Goal: Task Accomplishment & Management: Use online tool/utility

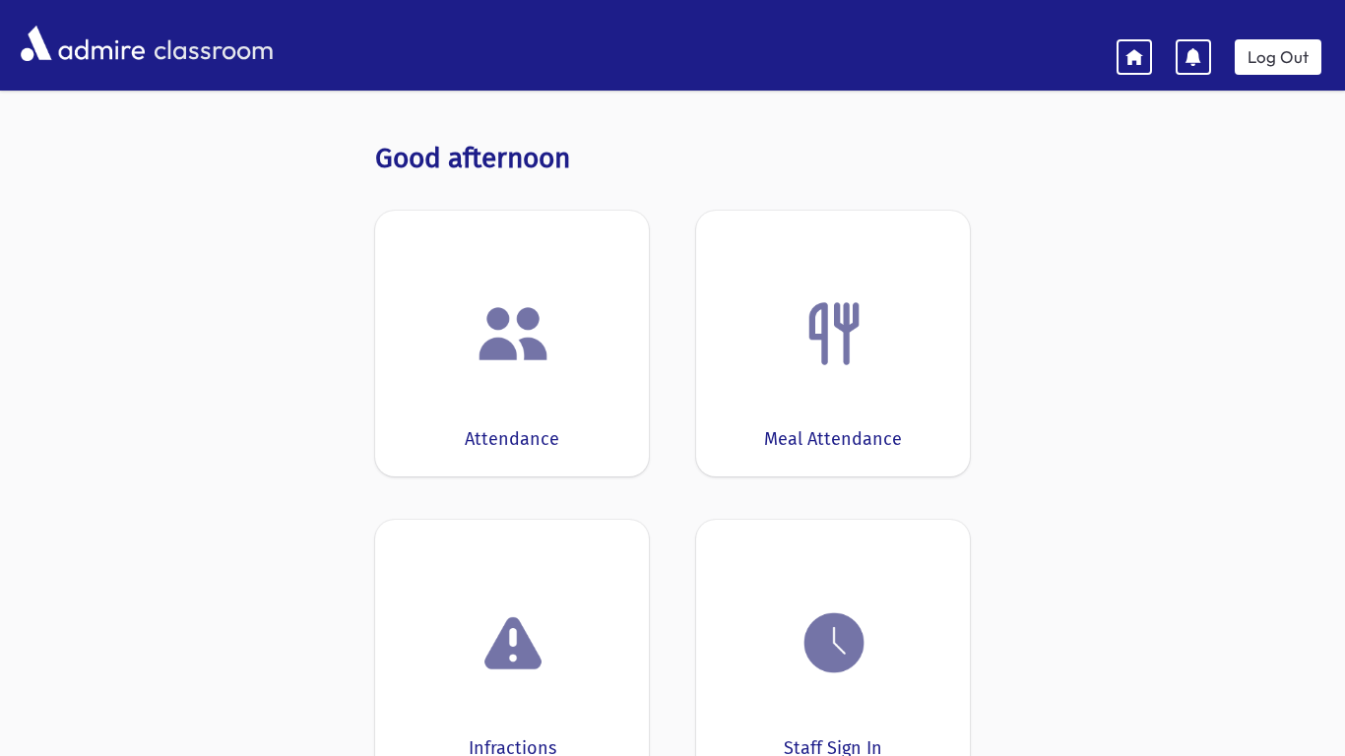
click at [596, 347] on div at bounding box center [512, 333] width 213 height 75
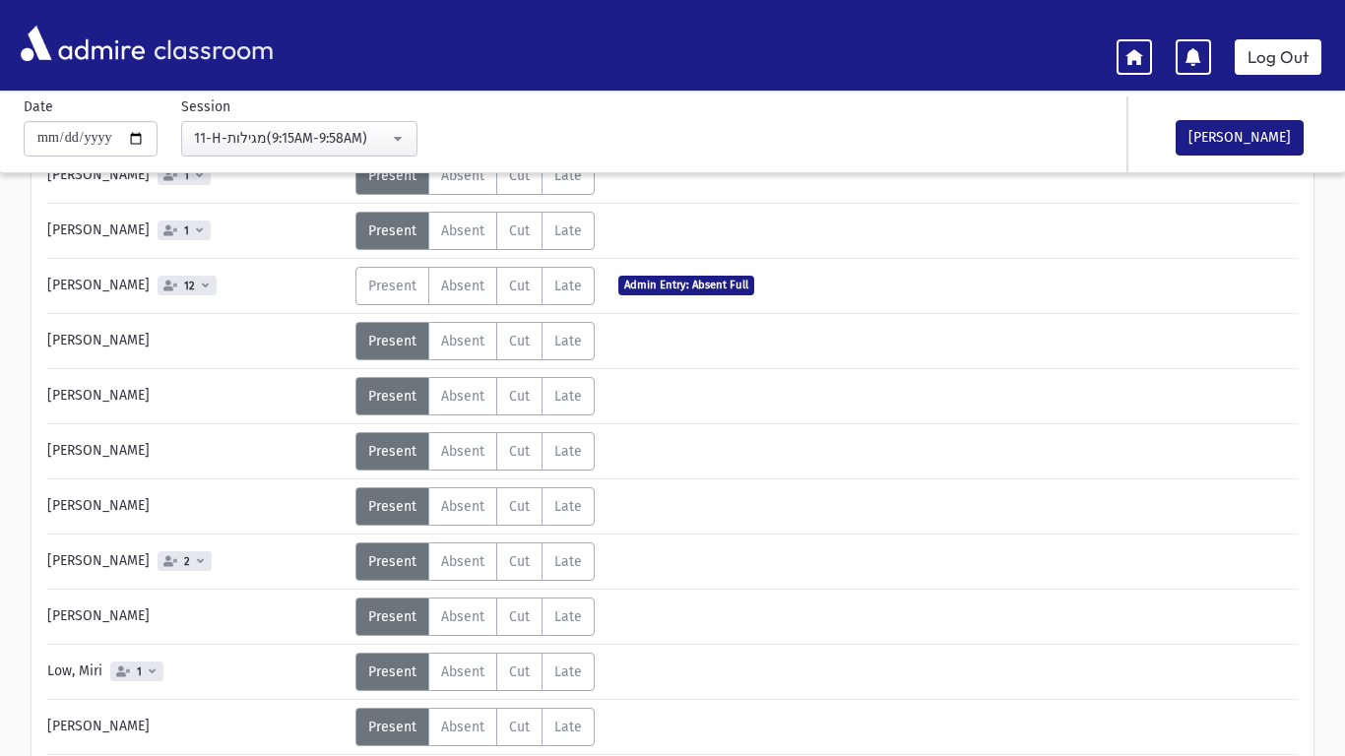
scroll to position [686, 0]
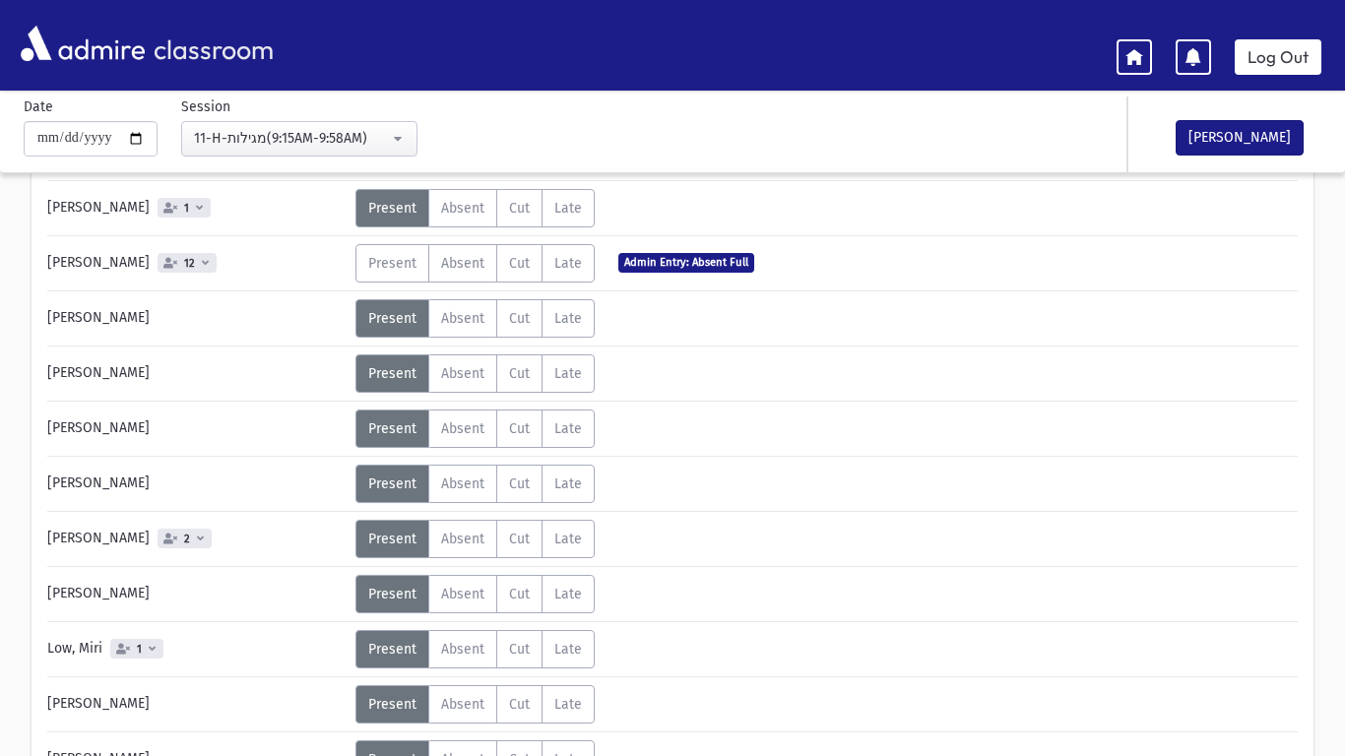
drag, startPoint x: 1343, startPoint y: 182, endPoint x: 1275, endPoint y: 396, distance: 224.3
click at [1275, 396] on div "[PERSON_NAME] 1 Status Unexcused Admin: Present P Absent A Cut C Late L 1" at bounding box center [672, 654] width 1251 height 2033
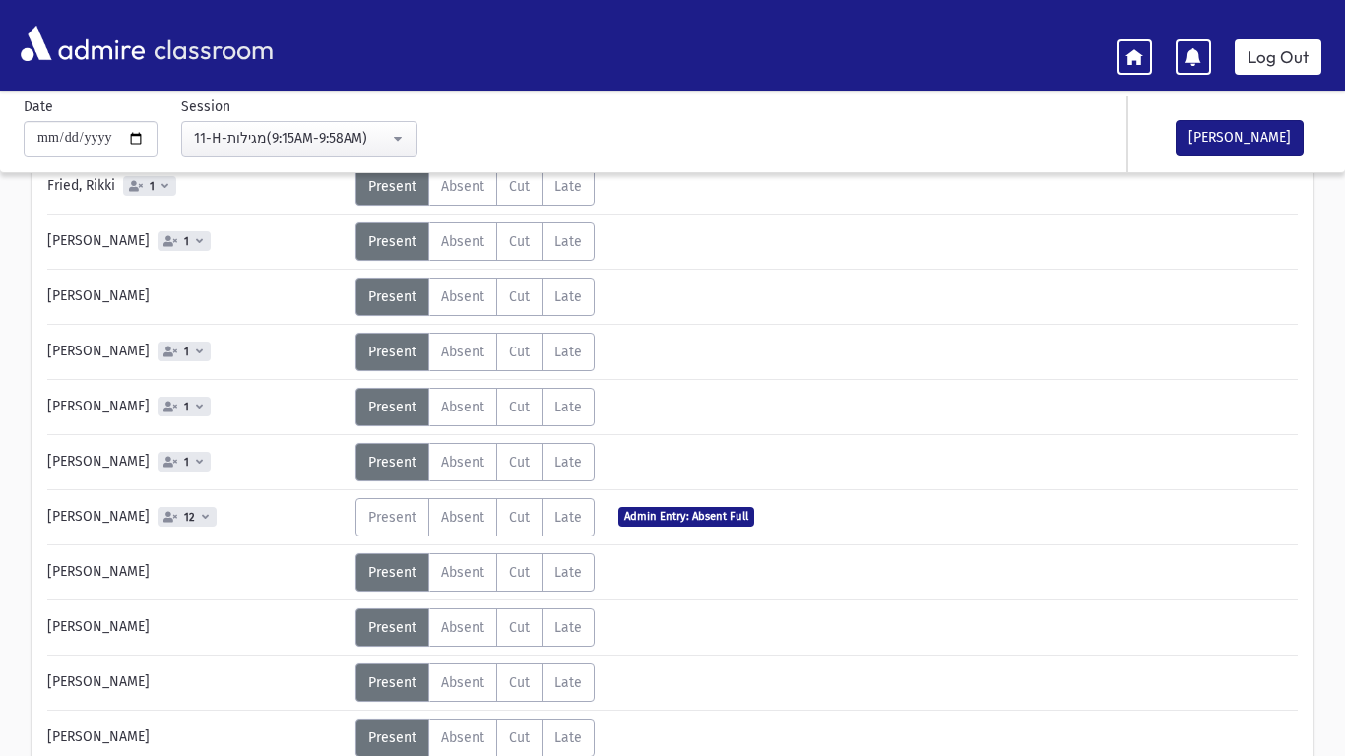
scroll to position [0, 0]
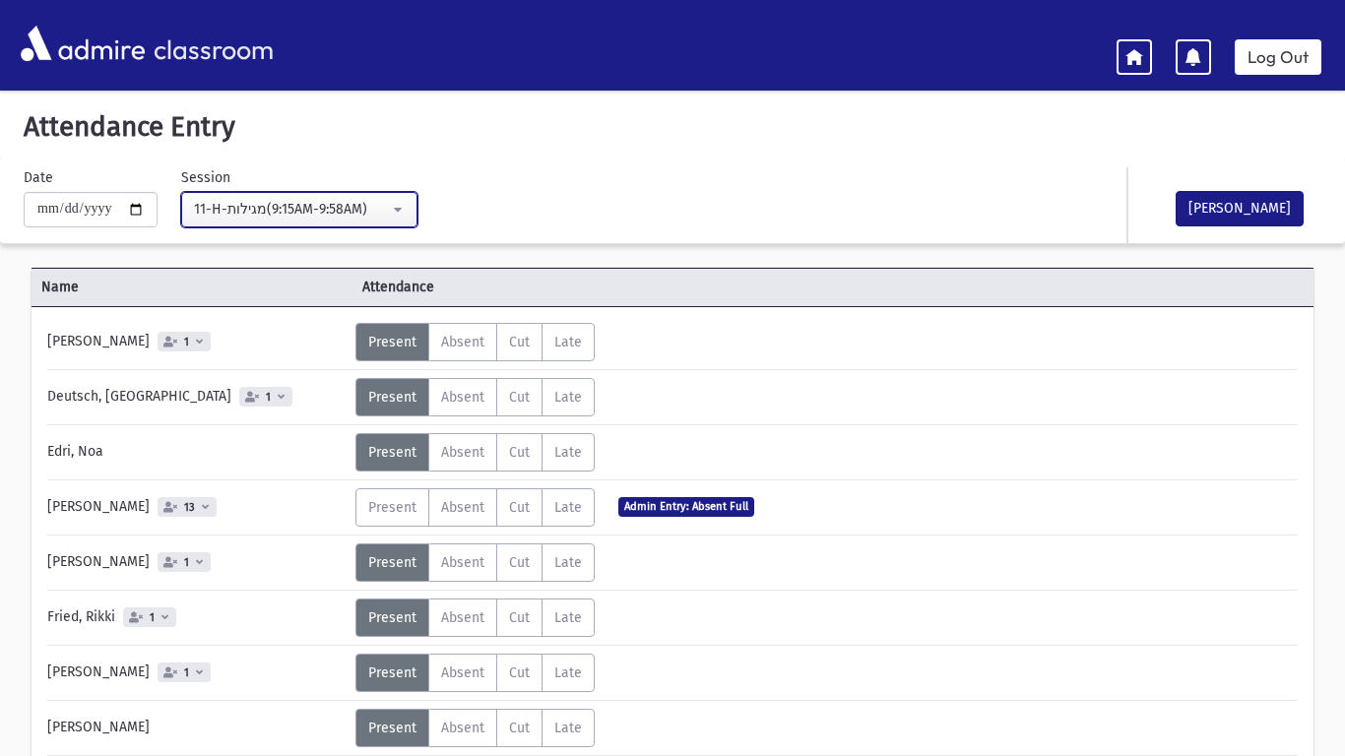
click at [412, 207] on button "11-H-מגילות(9:15AM-9:58AM)" at bounding box center [299, 209] width 236 height 35
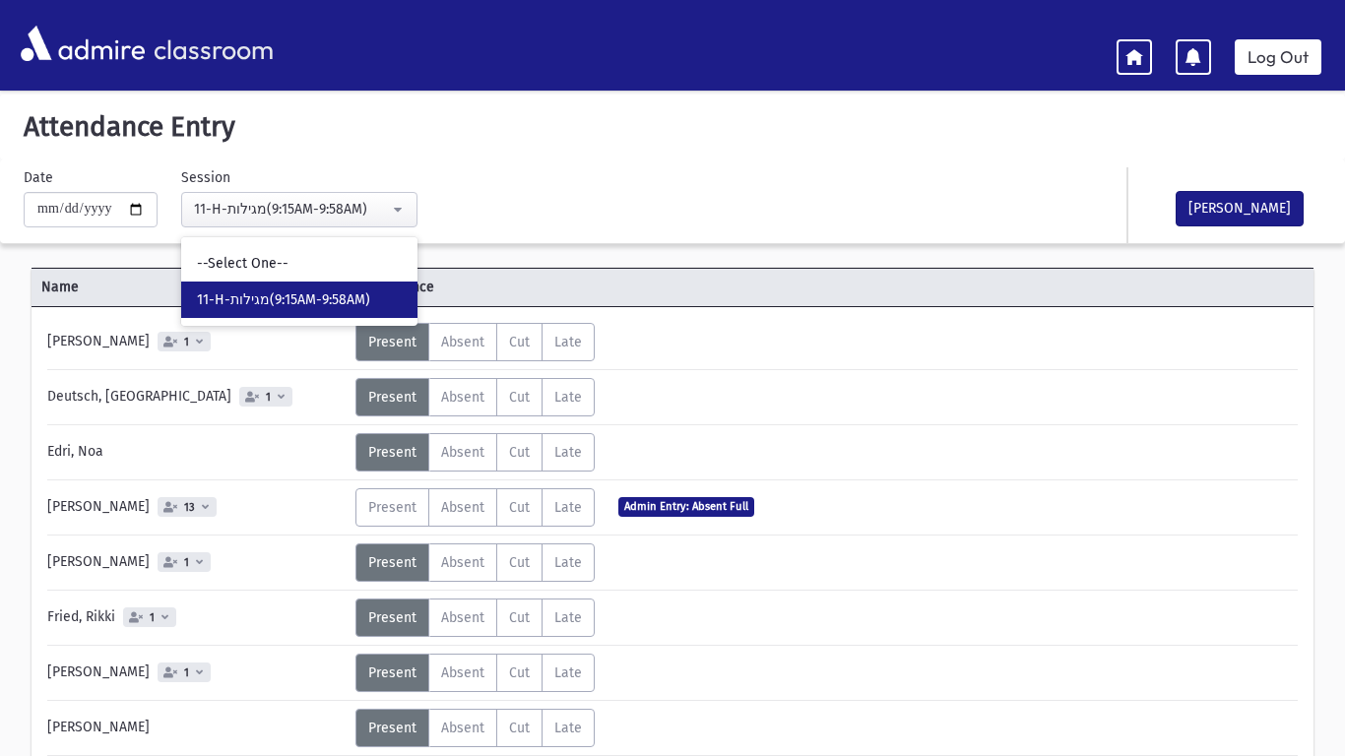
click at [279, 284] on link "11-H-מגילות(9:15AM-9:58AM)" at bounding box center [299, 300] width 236 height 36
select select "*****"
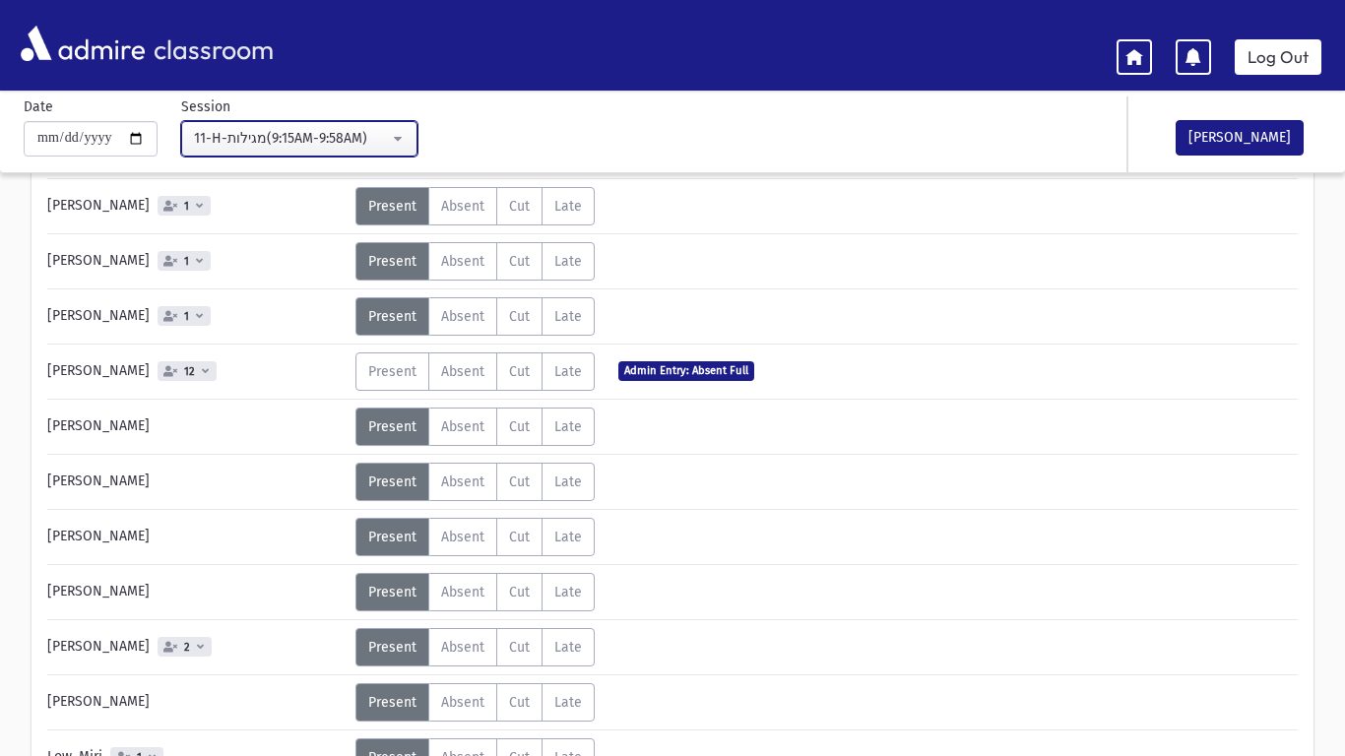
scroll to position [478, 0]
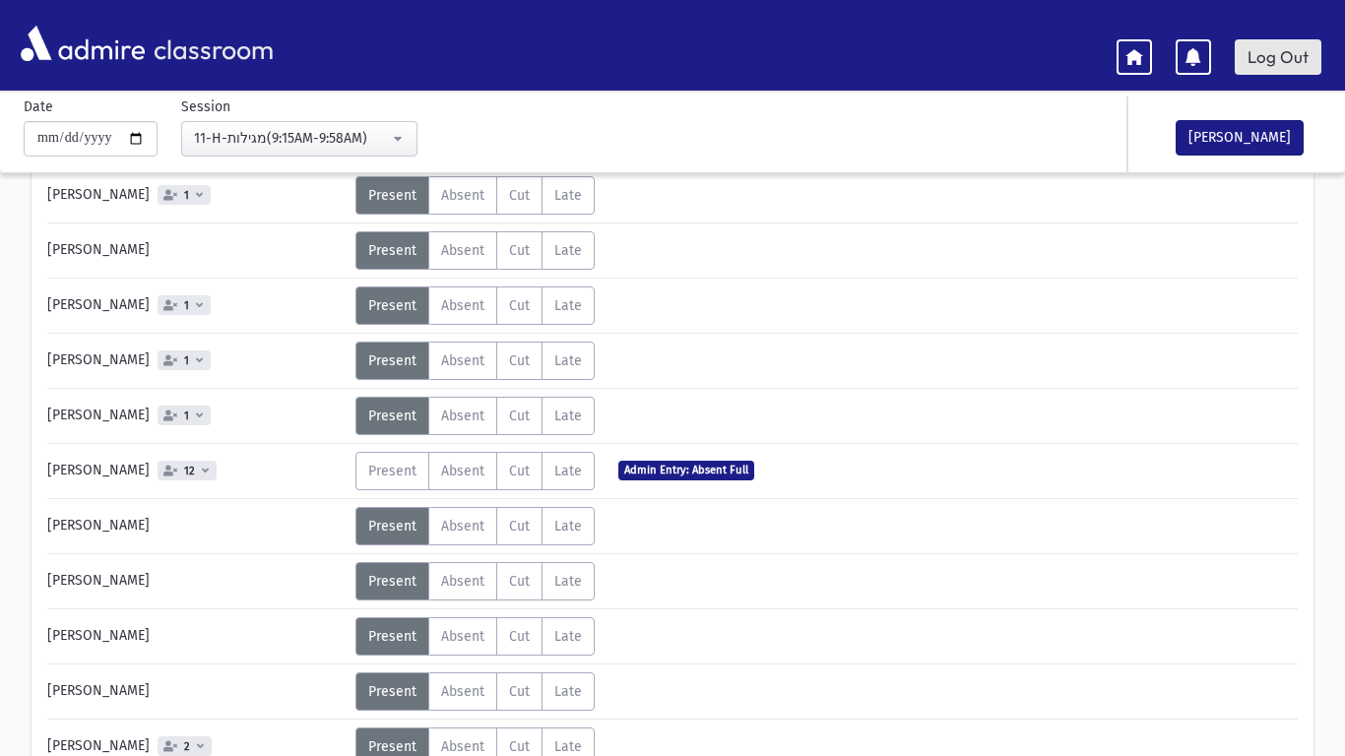
click at [1253, 60] on link "Log Out" at bounding box center [1278, 56] width 87 height 35
